Goal: Task Accomplishment & Management: Manage account settings

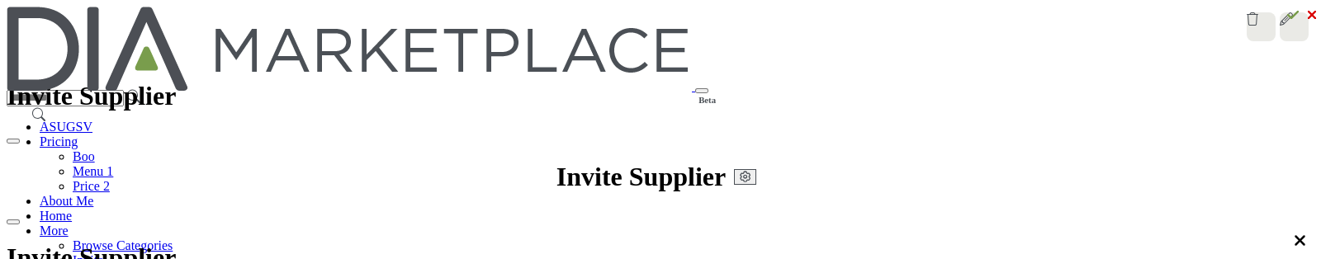
scroll to position [102, 0]
select select "****"
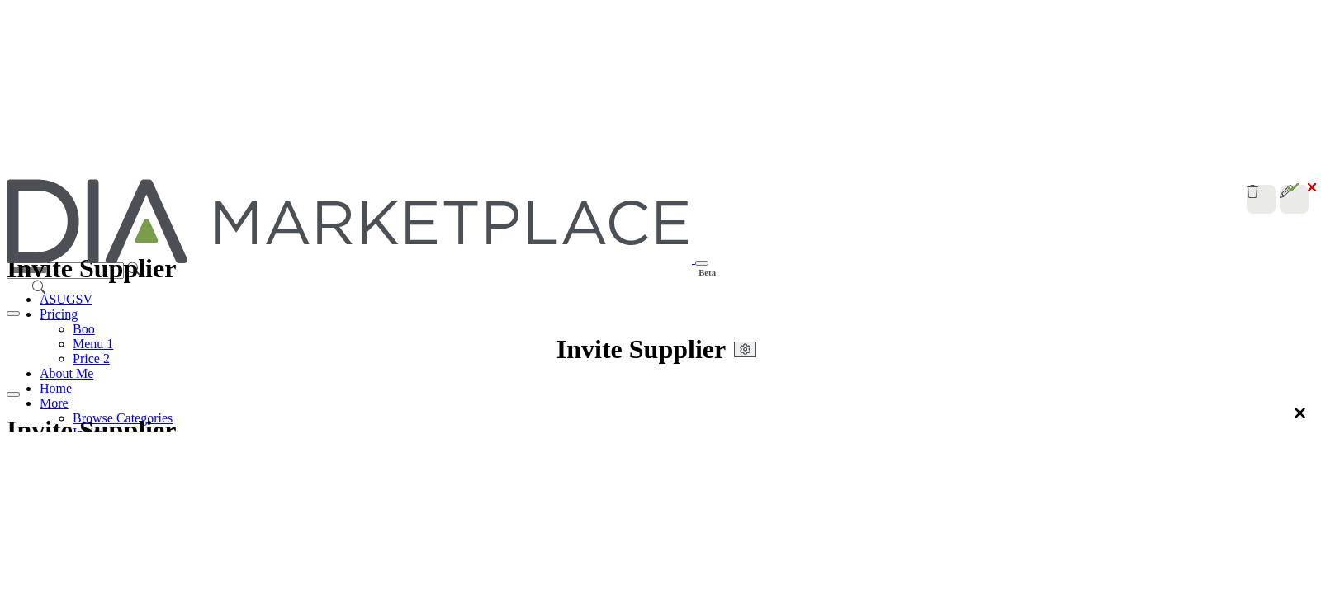
scroll to position [516, 0]
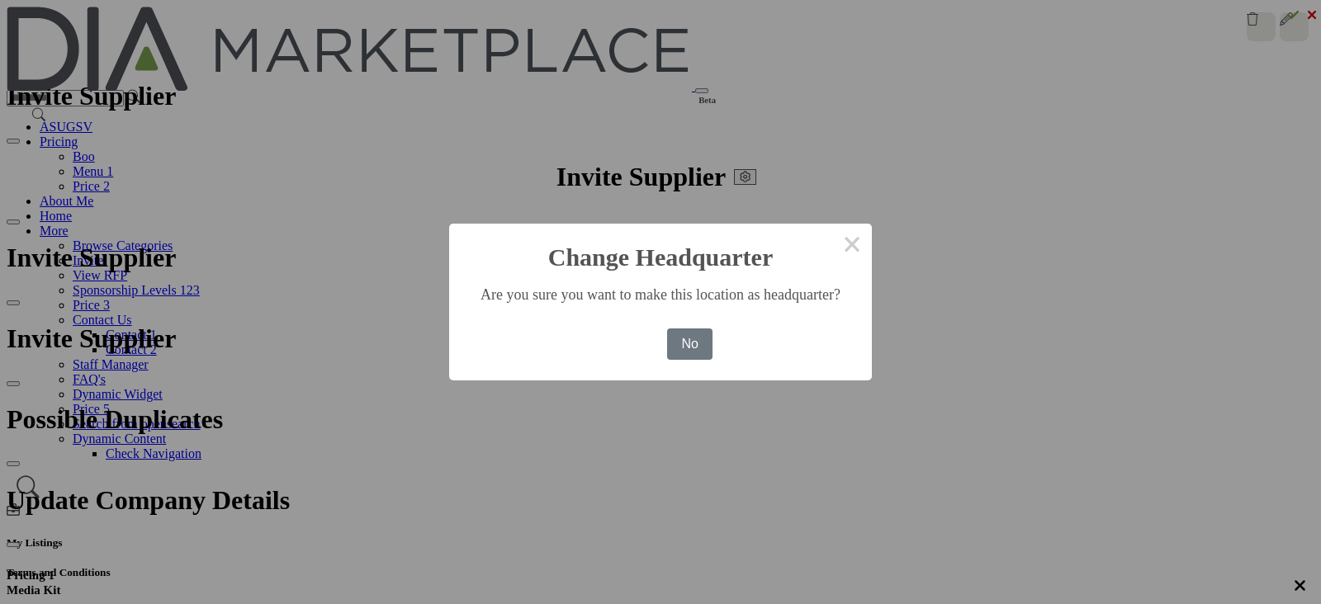
click at [642, 350] on button "Yes" at bounding box center [634, 344] width 50 height 31
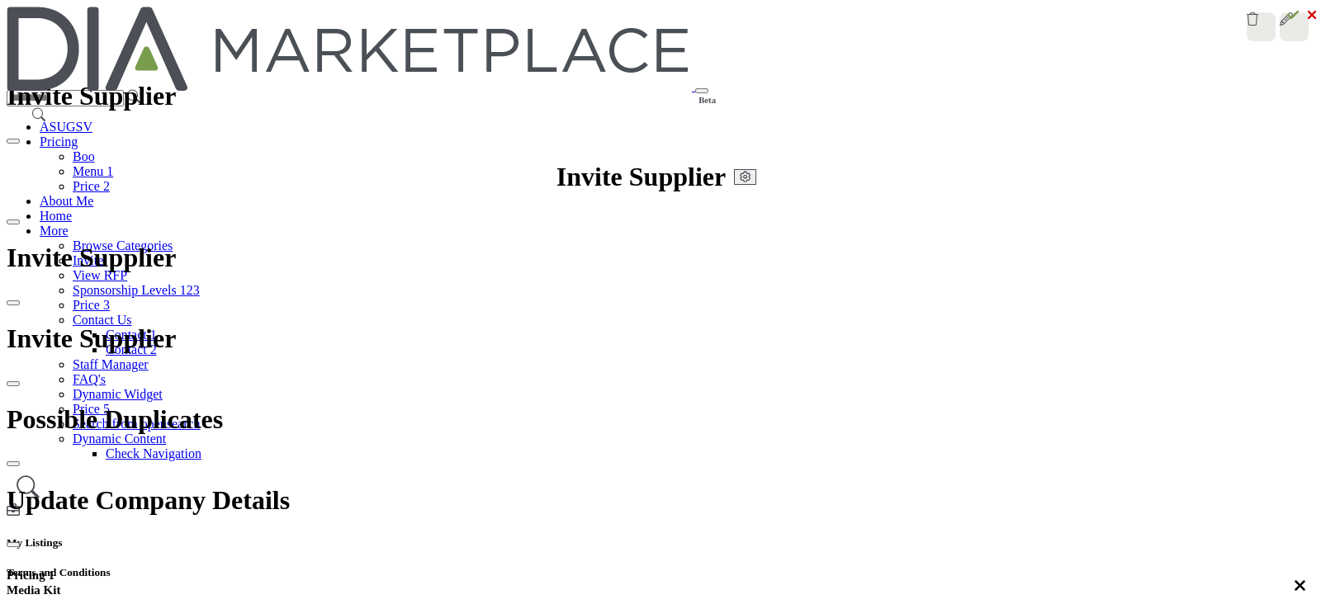
scroll to position [102, 0]
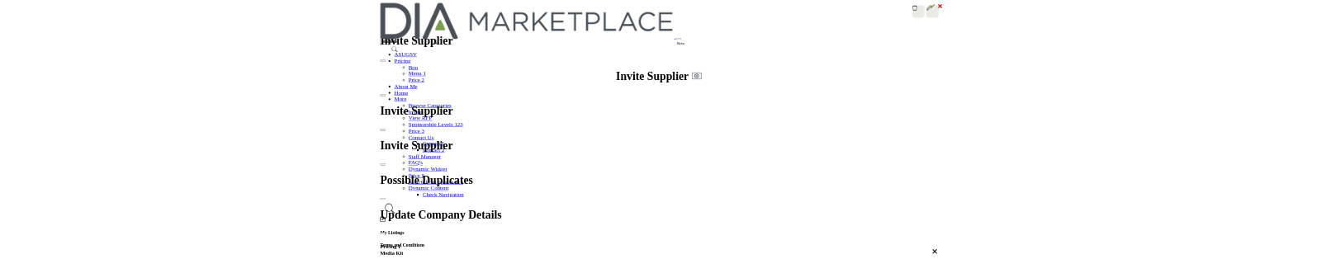
scroll to position [146, 0]
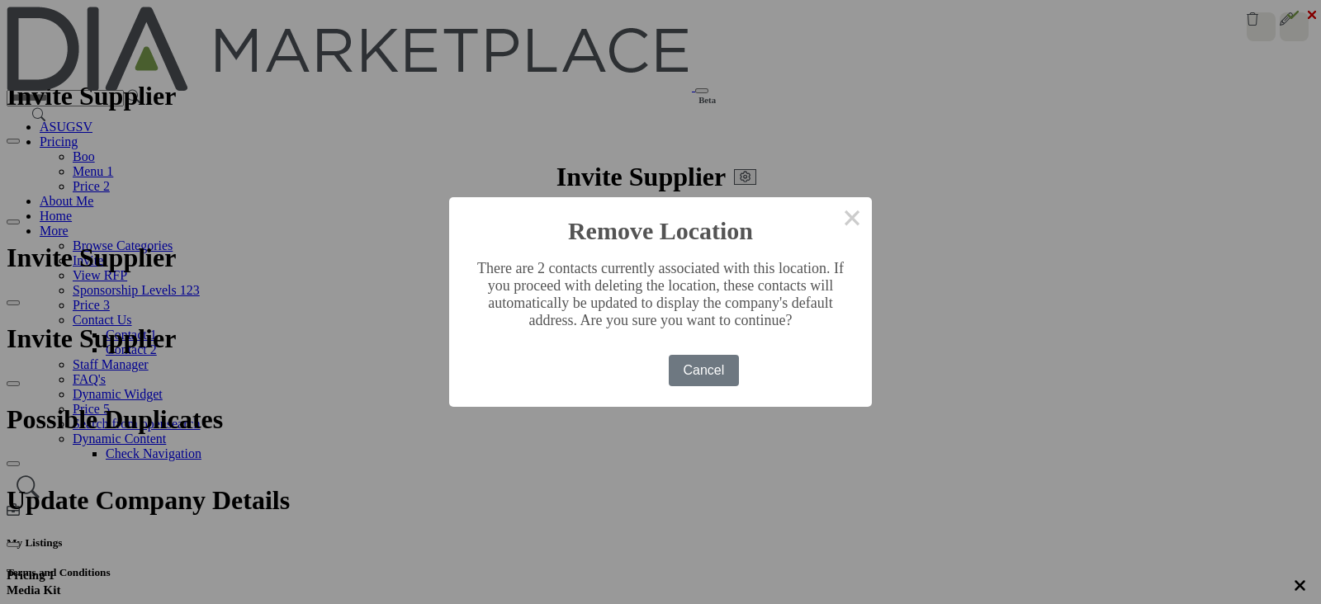
click at [641, 371] on button "Remove" at bounding box center [621, 370] width 78 height 31
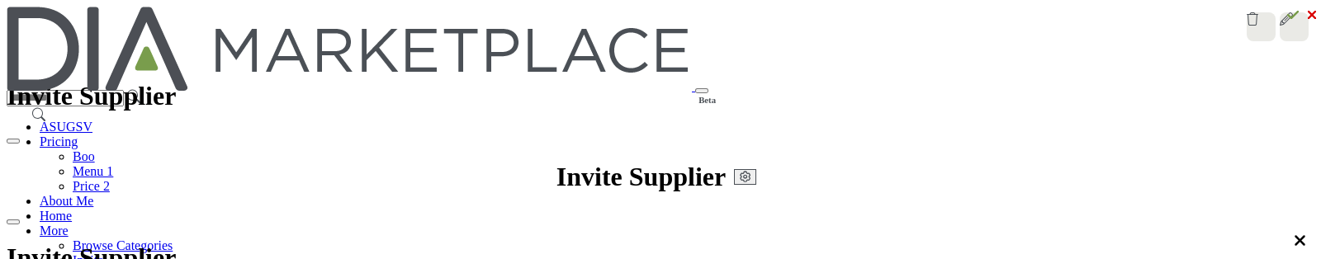
scroll to position [1190, 0]
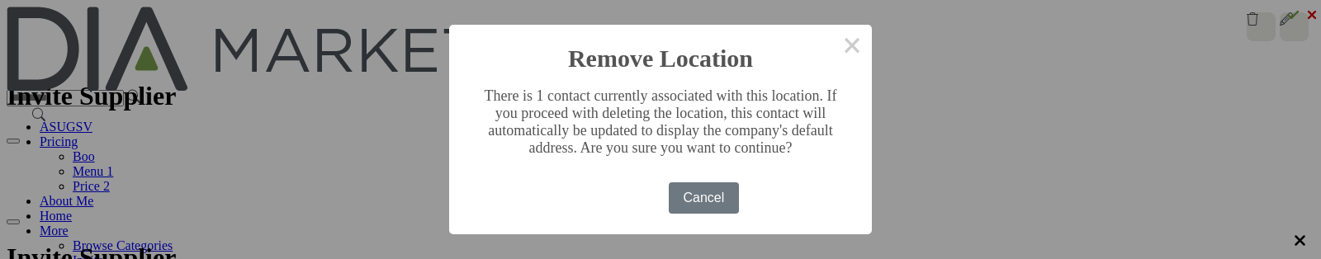
click at [632, 187] on button "Remove" at bounding box center [621, 197] width 78 height 31
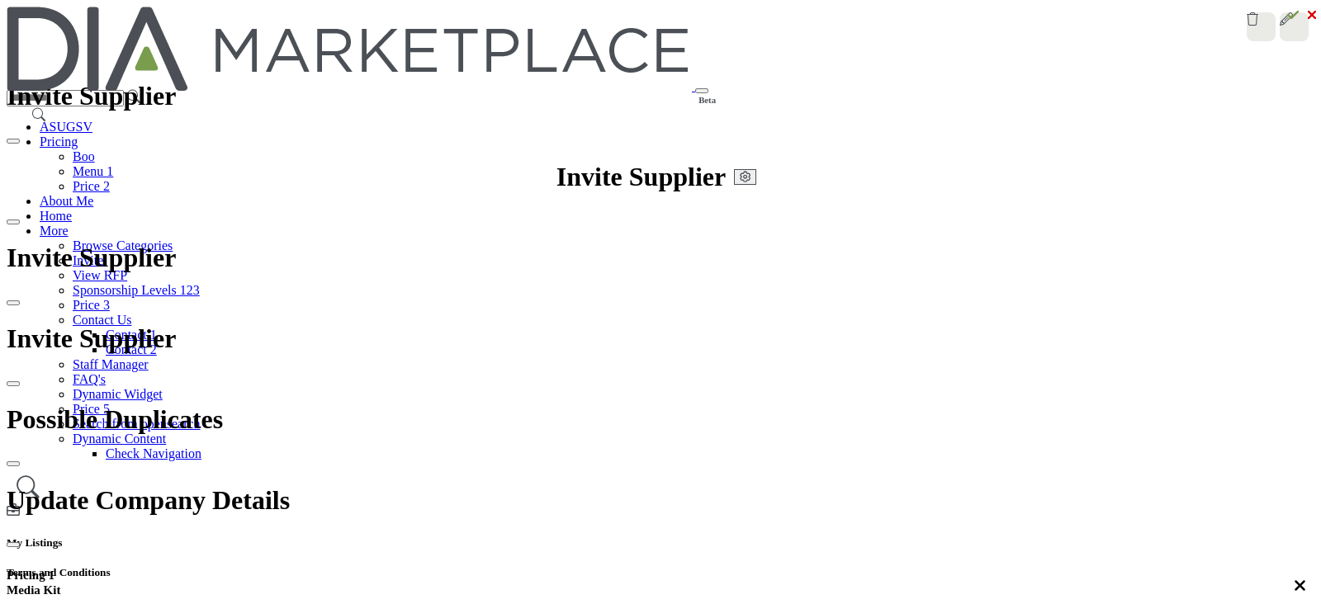
scroll to position [0, 0]
